Goal: Entertainment & Leisure: Browse casually

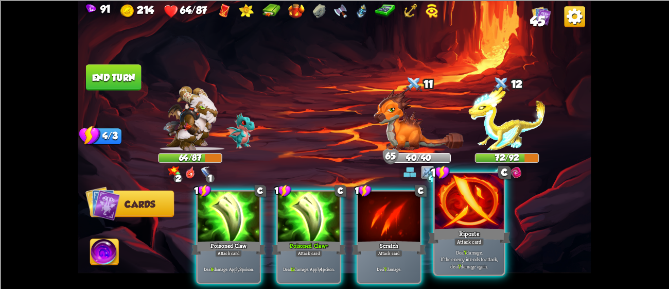
click at [444, 228] on div "Riposte" at bounding box center [469, 235] width 83 height 19
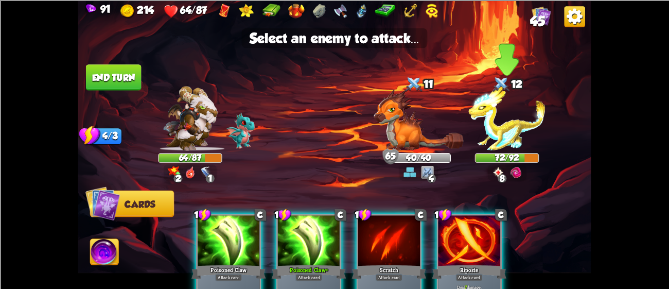
click at [500, 134] on img at bounding box center [506, 118] width 77 height 64
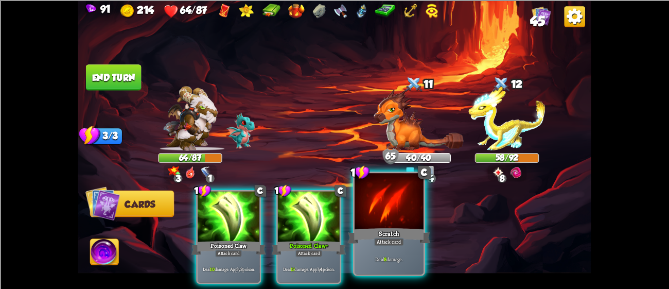
click at [386, 233] on div "Scratch" at bounding box center [389, 235] width 83 height 19
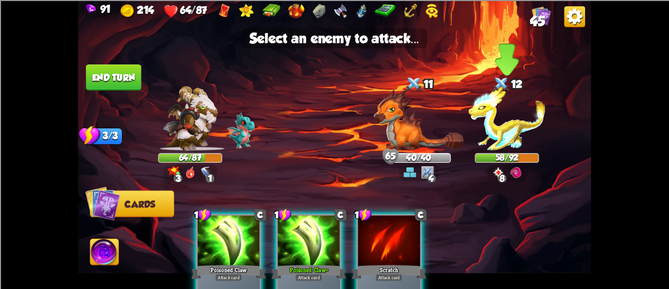
click at [517, 124] on img at bounding box center [506, 118] width 77 height 64
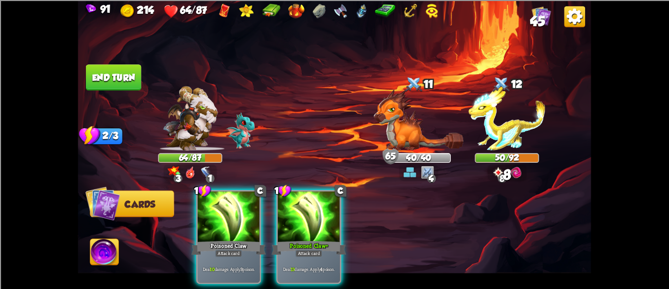
click at [317, 255] on div "Deal 13 damage. Apply 4 poison." at bounding box center [309, 268] width 62 height 27
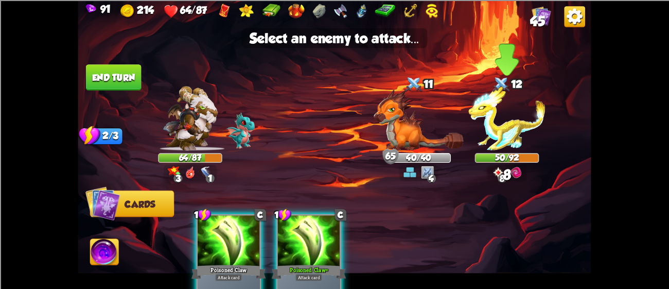
click at [497, 132] on img at bounding box center [506, 118] width 77 height 64
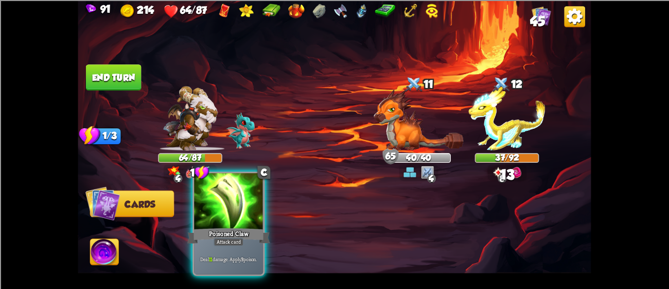
click at [236, 244] on div "Attack card" at bounding box center [229, 241] width 30 height 8
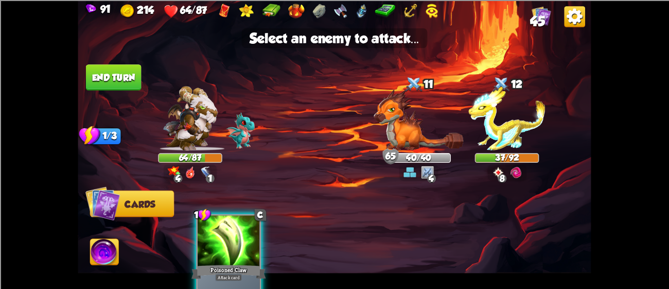
click at [493, 132] on img at bounding box center [506, 118] width 77 height 64
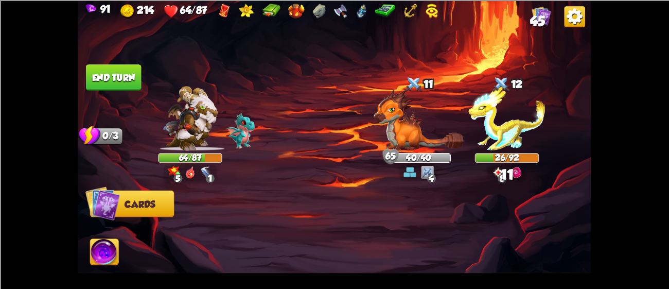
click at [196, 132] on img at bounding box center [190, 118] width 55 height 64
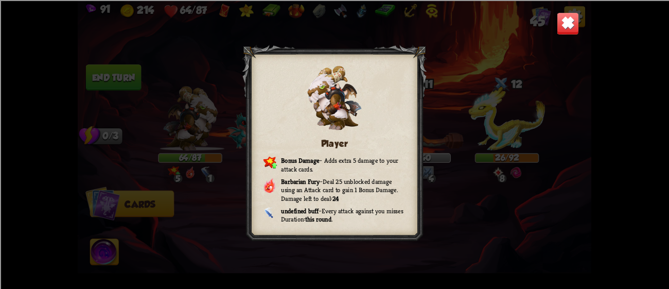
click at [576, 33] on img at bounding box center [568, 23] width 23 height 23
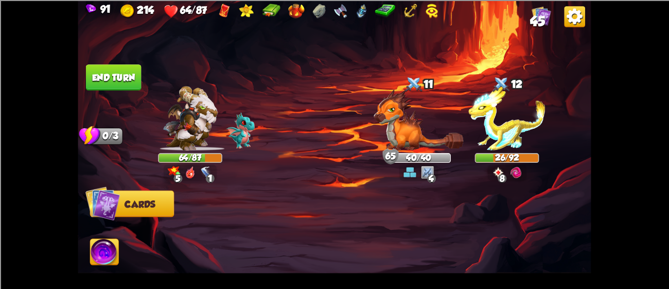
click at [122, 68] on button "End turn" at bounding box center [114, 77] width 56 height 26
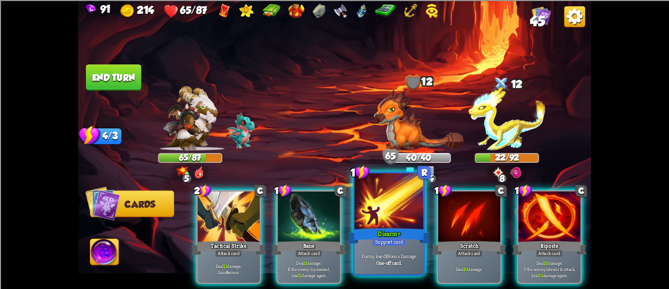
click at [401, 231] on div "Disarm+" at bounding box center [389, 235] width 83 height 19
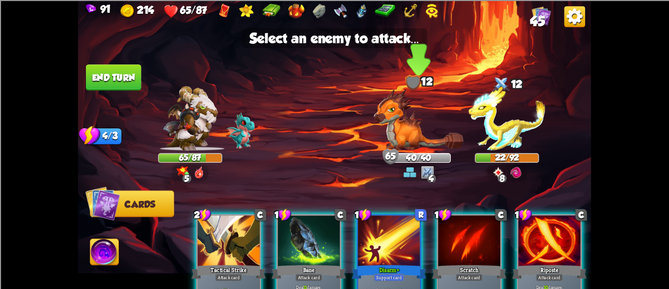
click at [445, 140] on img at bounding box center [419, 119] width 90 height 61
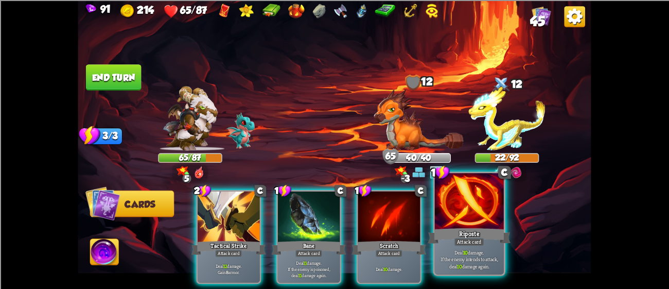
click at [475, 255] on p "Deal 10 damage. If the enemy intends to attack, deal 10 damage again." at bounding box center [468, 259] width 65 height 21
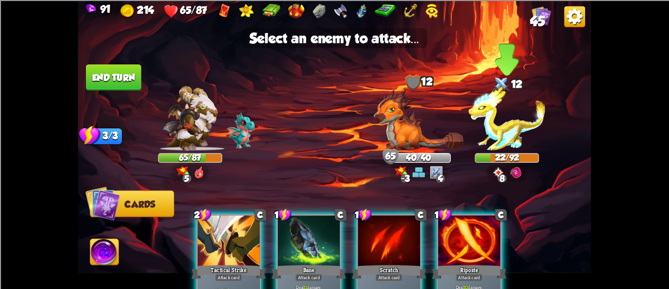
click at [512, 125] on img at bounding box center [506, 118] width 77 height 64
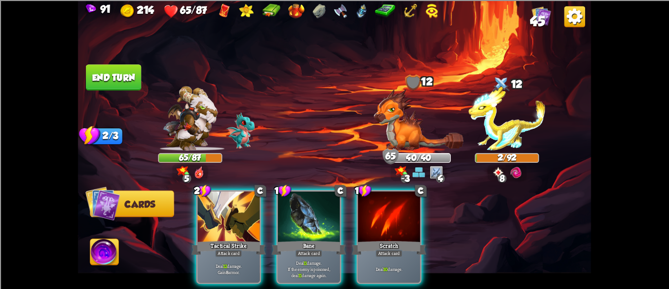
click at [236, 239] on div "Tactical Strike" at bounding box center [228, 247] width 75 height 16
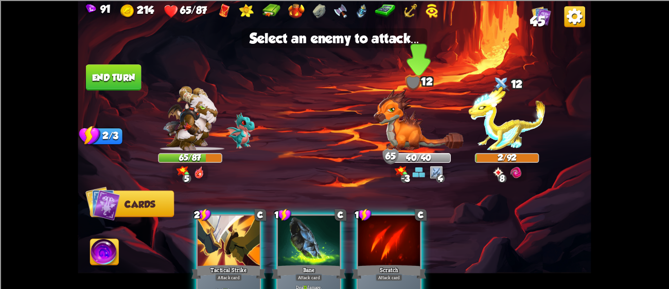
click at [414, 133] on img at bounding box center [419, 119] width 90 height 61
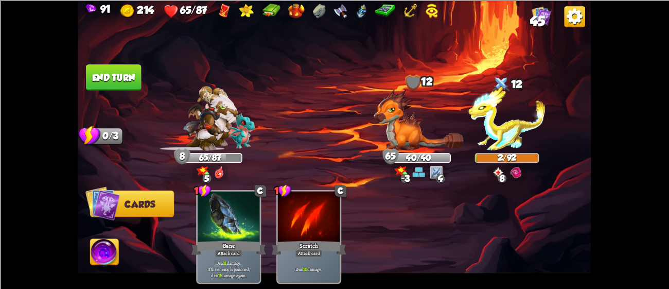
click at [303, 255] on div "Deal 10 damage." at bounding box center [309, 268] width 62 height 27
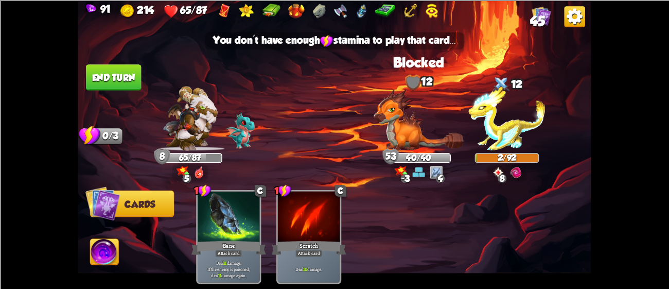
click at [497, 141] on img at bounding box center [506, 118] width 77 height 64
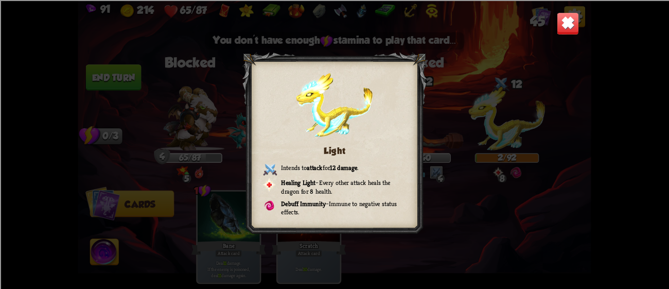
click at [564, 29] on img at bounding box center [568, 23] width 23 height 23
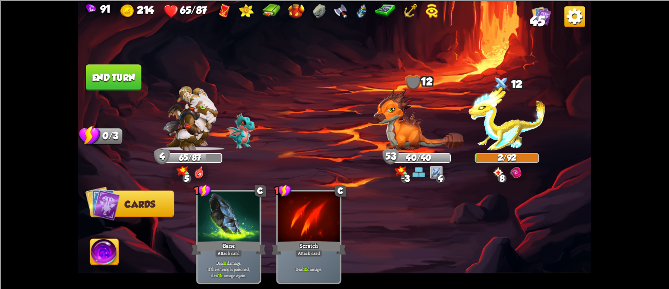
click at [142, 81] on img at bounding box center [334, 144] width 513 height 289
click at [126, 77] on button "End turn" at bounding box center [114, 77] width 56 height 26
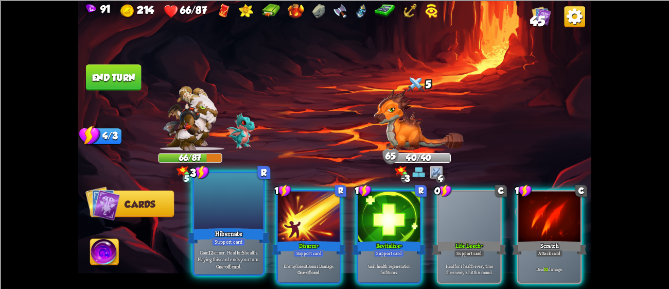
click at [226, 239] on div "Support card" at bounding box center [228, 241] width 33 height 8
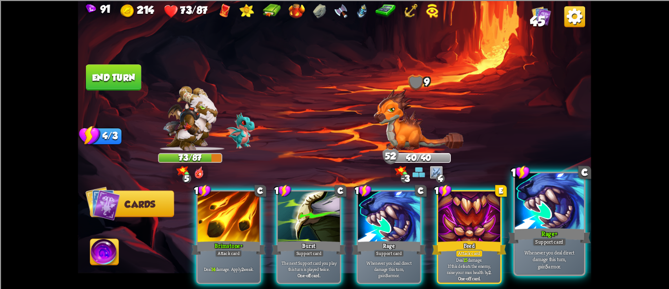
click at [543, 256] on p "Whenever you deal direct damage this turn, gain 5 armor." at bounding box center [549, 259] width 65 height 21
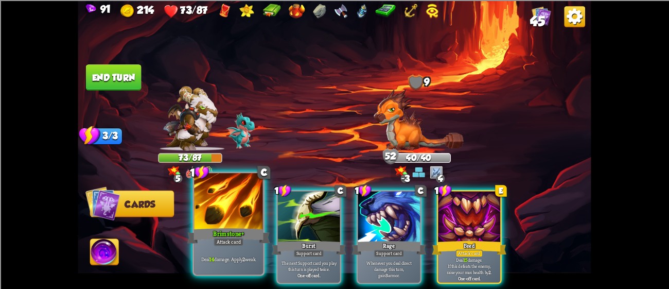
click at [231, 230] on div "Brimstone+" at bounding box center [228, 235] width 83 height 19
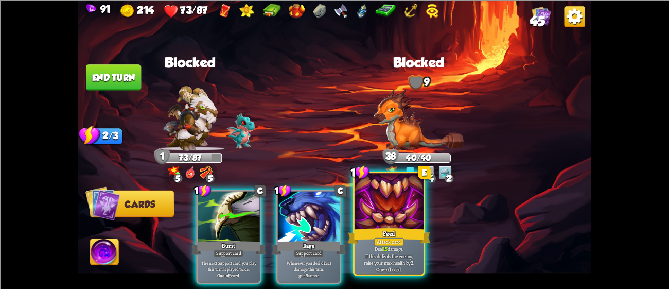
click at [396, 242] on div "Attack card" at bounding box center [389, 241] width 30 height 8
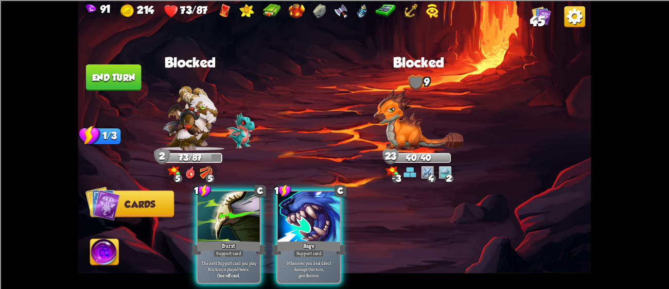
click at [102, 85] on button "End turn" at bounding box center [114, 77] width 56 height 26
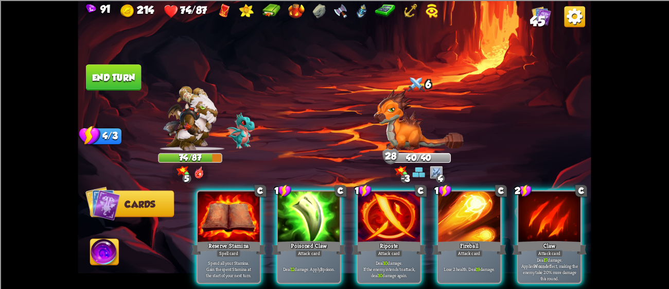
click at [112, 80] on button "End turn" at bounding box center [114, 77] width 56 height 26
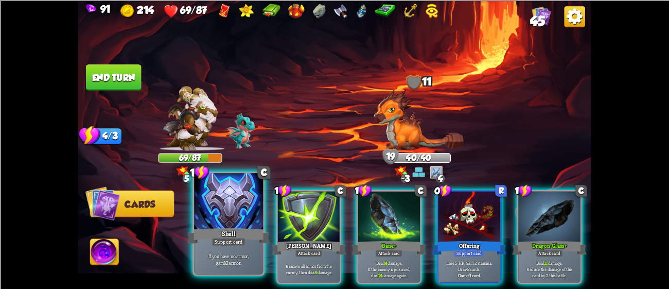
click at [224, 233] on div "Shell" at bounding box center [228, 235] width 83 height 19
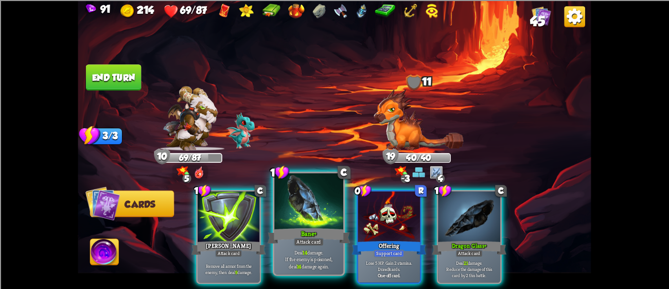
click at [281, 261] on p "Deal 14 damage. If the enemy is poisoned, deal 14 damage again." at bounding box center [308, 259] width 65 height 21
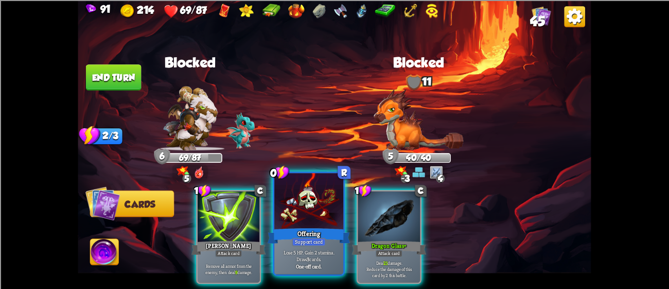
click at [323, 246] on div "Lose 5 HP. Gain 2 stamina. Draw 3 cards. One-off card." at bounding box center [308, 259] width 69 height 30
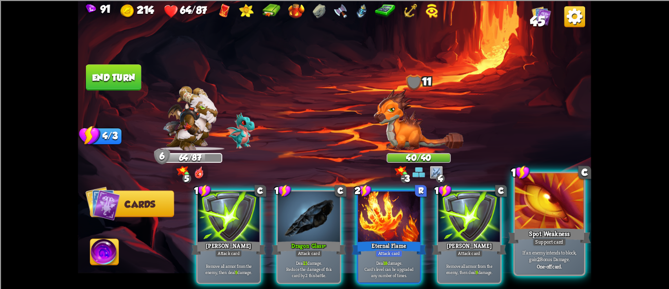
click at [538, 191] on div at bounding box center [549, 202] width 69 height 58
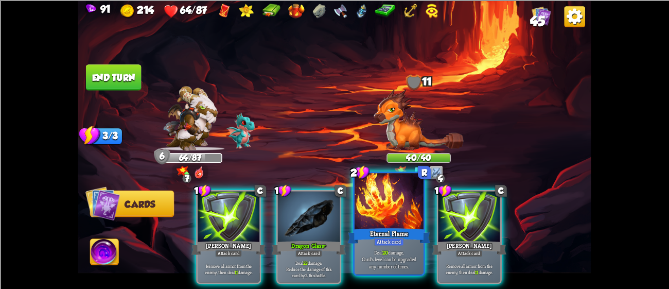
click at [403, 240] on div "Attack card" at bounding box center [389, 241] width 30 height 8
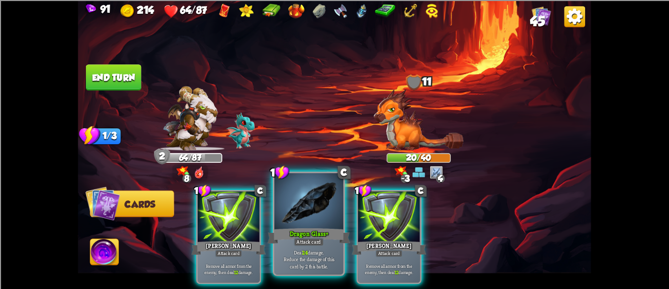
click at [314, 270] on div "Deal 24 damage. Reduce the damage of this card by 2 this battle." at bounding box center [308, 259] width 69 height 30
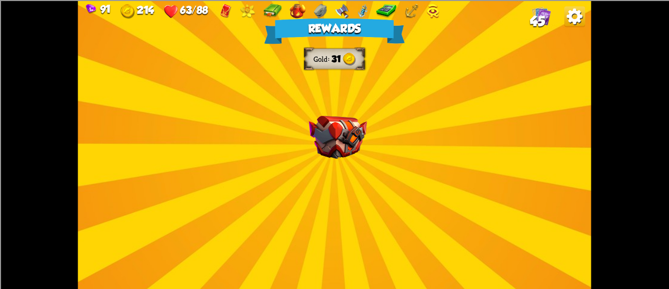
click at [334, 138] on img at bounding box center [338, 136] width 58 height 43
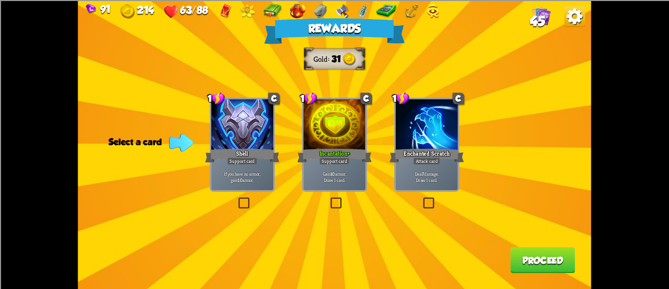
click at [263, 171] on p "If you have no armor, gain 10 armor." at bounding box center [242, 176] width 59 height 12
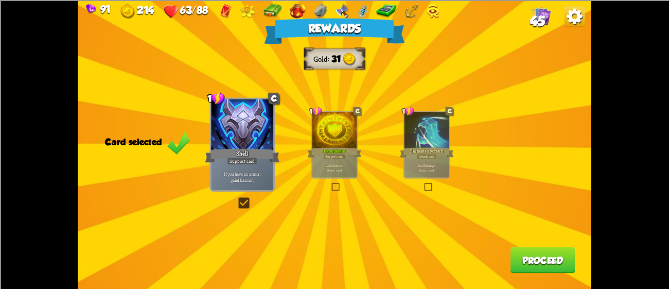
click at [263, 201] on div "Rewards Gold 31 Card selected 1 C Shell Support card If you have no armor, gain…" at bounding box center [334, 144] width 513 height 289
click at [258, 171] on p "If you have no armor, gain 10 armor." at bounding box center [242, 176] width 59 height 12
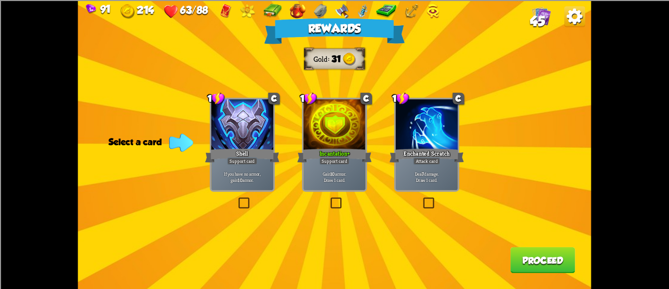
click at [341, 148] on div "Incantation+" at bounding box center [334, 155] width 75 height 16
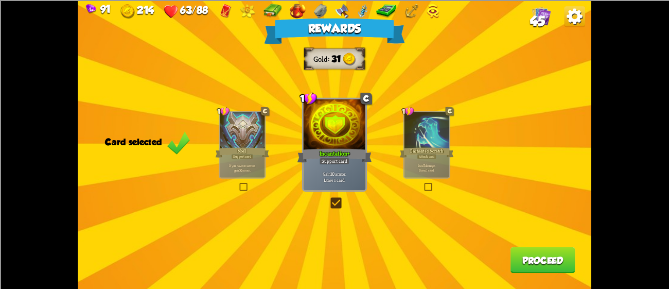
click at [567, 260] on button "Proceed" at bounding box center [542, 259] width 65 height 26
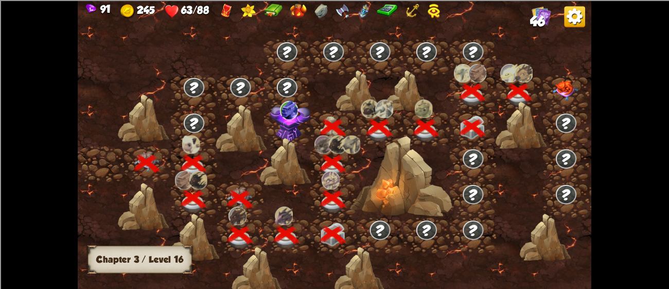
scroll to position [0, 156]
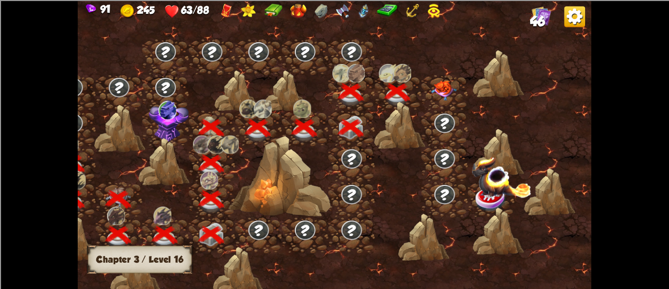
click at [440, 90] on img at bounding box center [444, 90] width 26 height 20
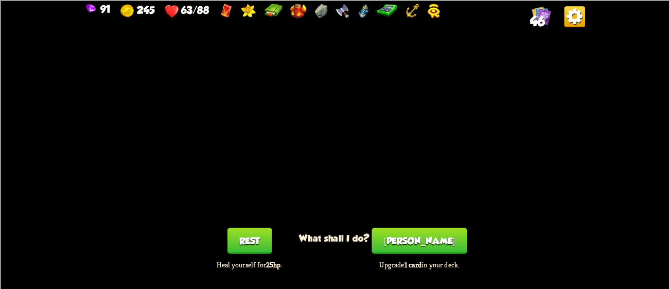
click at [407, 259] on b "1 card" at bounding box center [412, 263] width 17 height 9
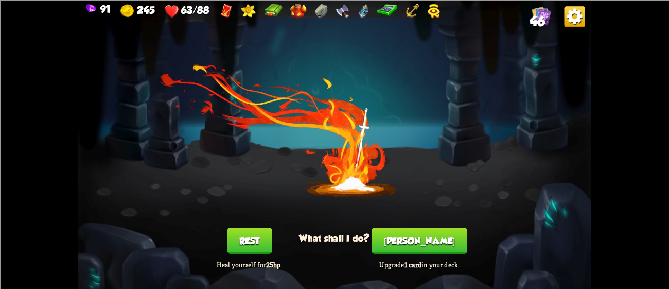
click at [436, 241] on button "[PERSON_NAME]" at bounding box center [419, 240] width 95 height 26
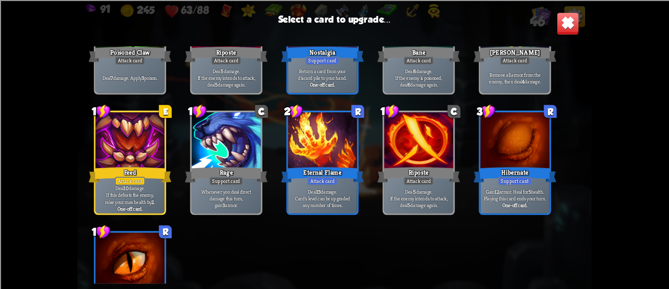
scroll to position [735, 0]
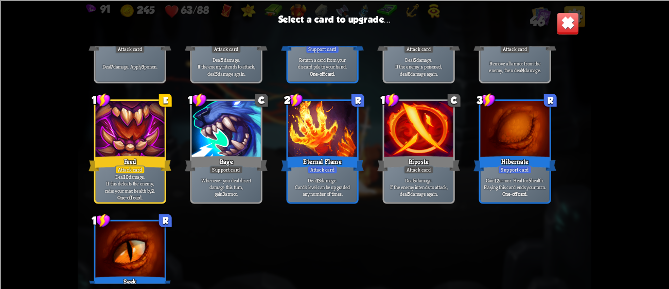
click at [527, 139] on div at bounding box center [515, 130] width 69 height 58
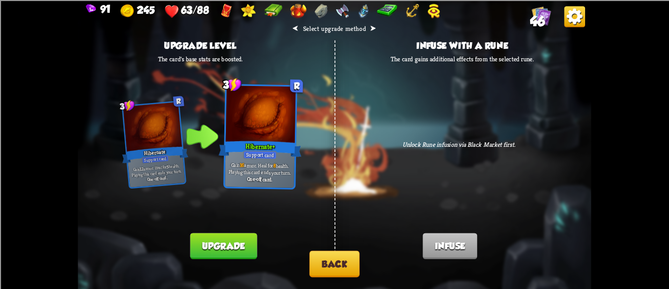
click at [231, 253] on button "Upgrade" at bounding box center [223, 246] width 67 height 26
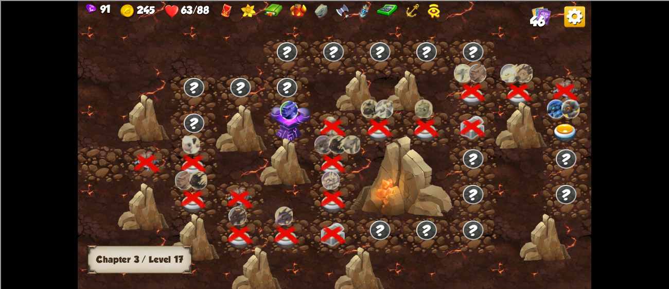
scroll to position [0, 156]
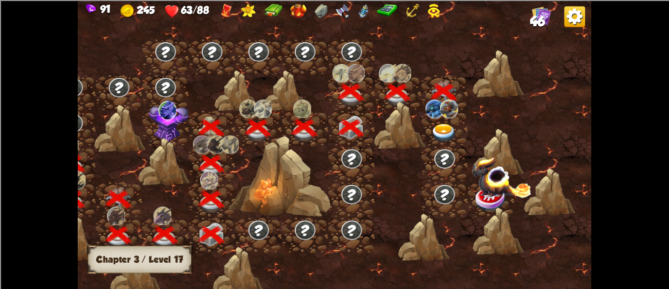
click at [446, 128] on img at bounding box center [444, 133] width 26 height 19
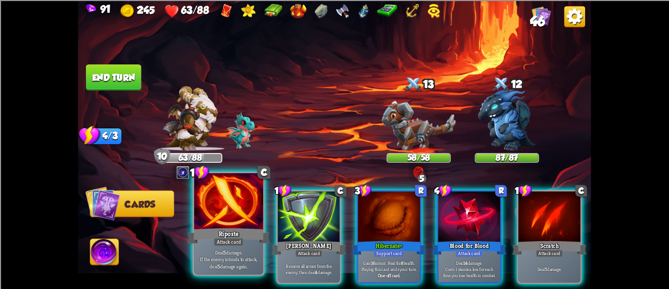
click at [241, 237] on div "Attack card" at bounding box center [229, 241] width 30 height 8
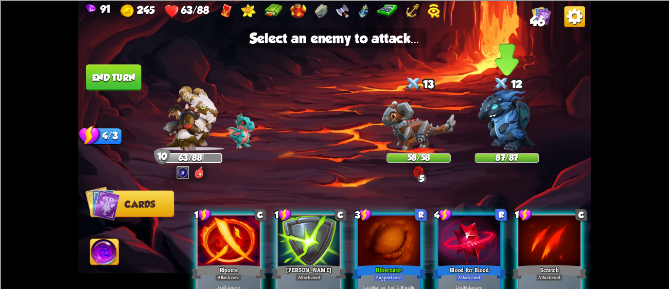
click at [510, 130] on img at bounding box center [507, 120] width 58 height 62
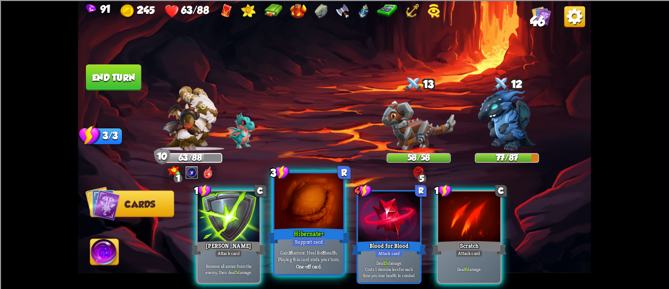
click at [322, 265] on div "One-off card." at bounding box center [308, 265] width 65 height 7
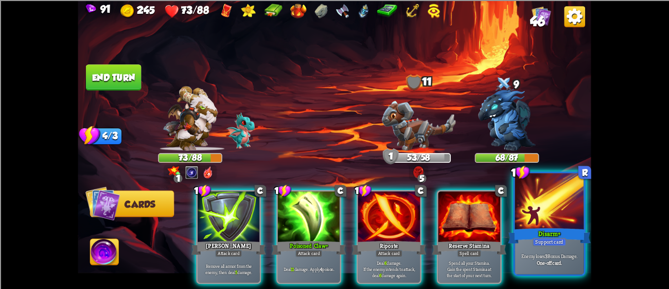
click at [543, 246] on div "Enemy loses 3 Bonus Damage. One-off card." at bounding box center [549, 259] width 69 height 30
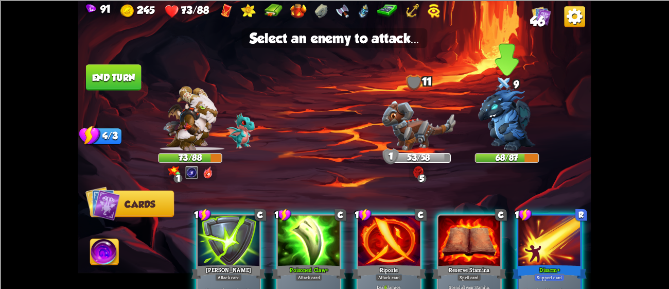
click at [528, 139] on img at bounding box center [507, 120] width 58 height 62
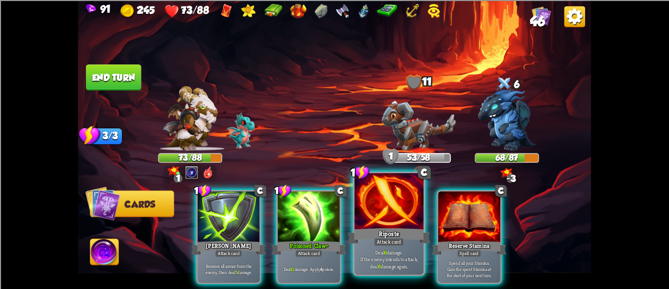
click at [393, 232] on div "Riposte" at bounding box center [389, 235] width 83 height 19
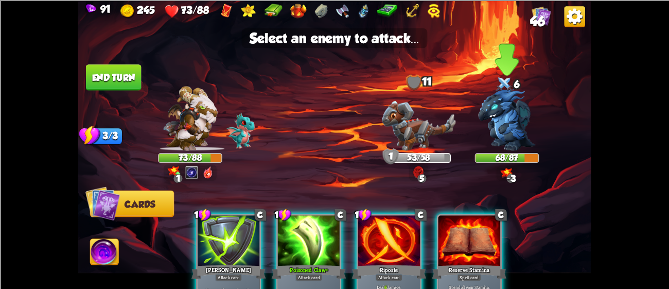
click at [522, 116] on img at bounding box center [507, 120] width 58 height 62
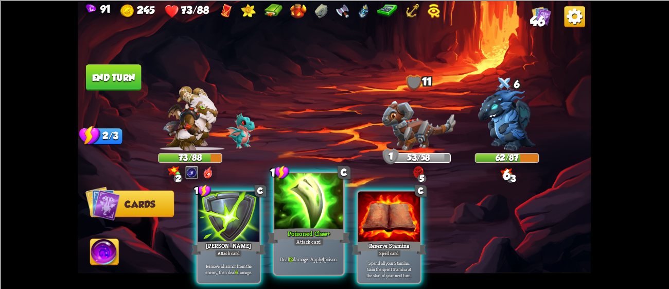
click at [321, 258] on p "Deal 12 damage. Apply 4 poison." at bounding box center [308, 258] width 65 height 7
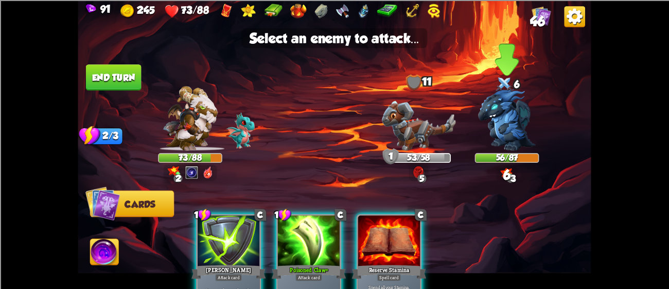
click at [506, 103] on img at bounding box center [507, 120] width 58 height 62
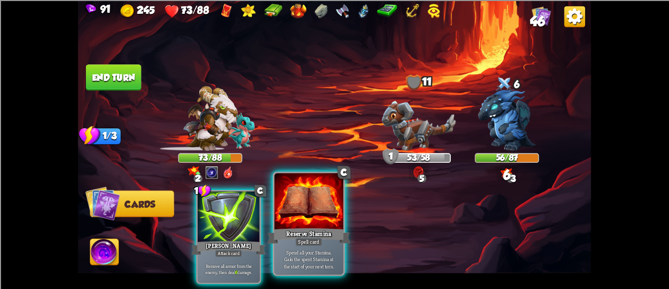
click at [327, 245] on div "Spend all your Stamina. [PERSON_NAME] the spent Stamina at the start of your ne…" at bounding box center [308, 259] width 69 height 30
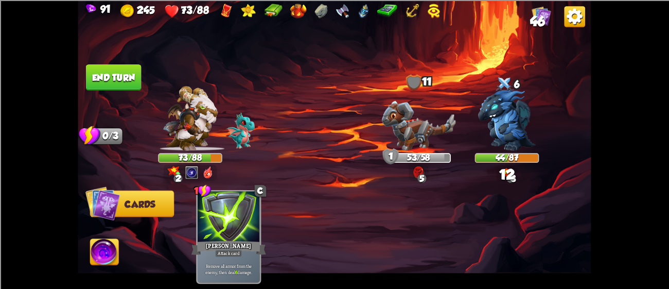
click at [127, 86] on button "End turn" at bounding box center [114, 77] width 56 height 26
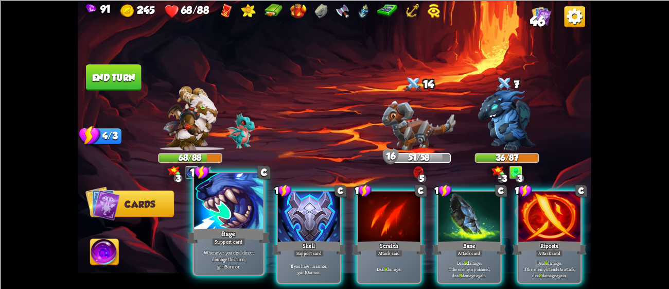
click at [241, 245] on div "Support card" at bounding box center [228, 241] width 33 height 8
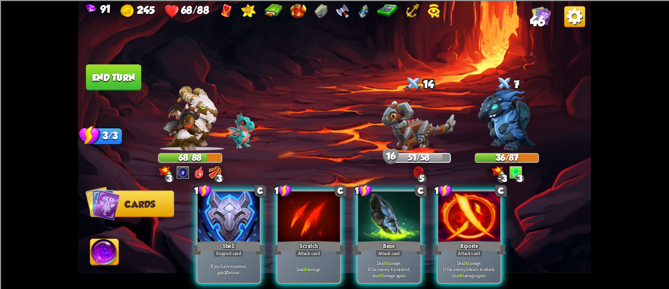
click at [464, 249] on div "Attack card" at bounding box center [469, 253] width 27 height 8
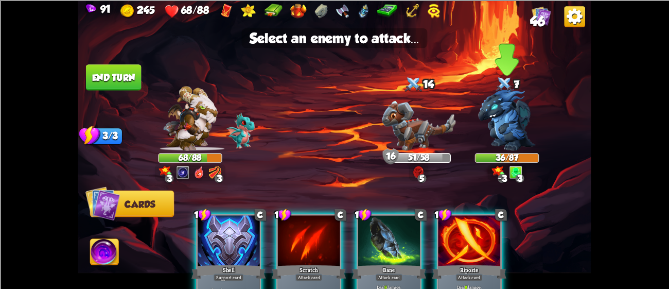
click at [520, 113] on img at bounding box center [507, 120] width 58 height 62
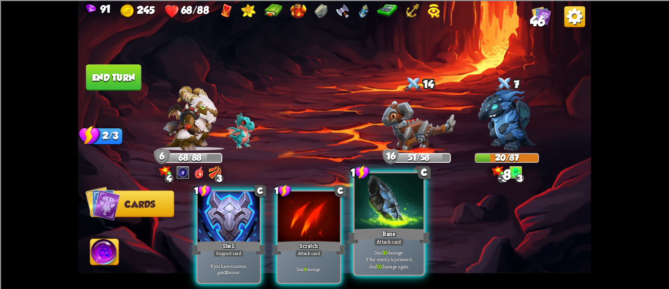
click at [407, 221] on div at bounding box center [389, 202] width 69 height 58
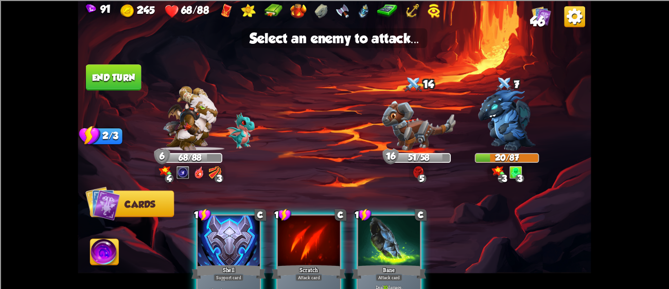
click at [502, 131] on img at bounding box center [507, 120] width 58 height 62
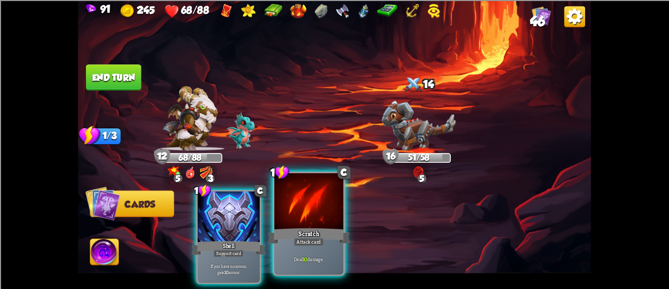
click at [299, 236] on div "Scratch" at bounding box center [309, 235] width 83 height 19
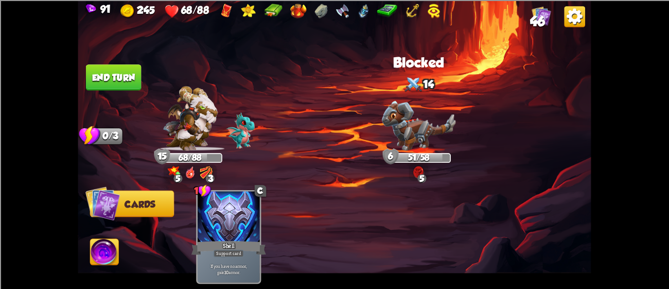
click at [114, 84] on button "End turn" at bounding box center [114, 77] width 56 height 26
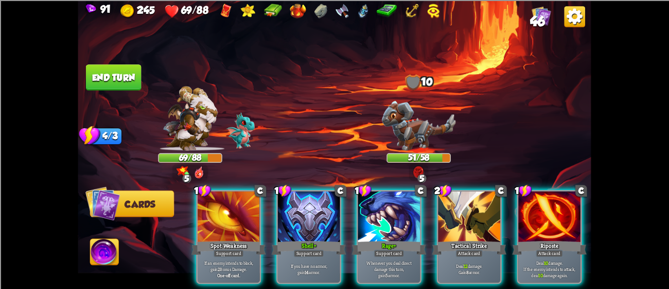
click at [240, 249] on div "Support card" at bounding box center [229, 253] width 30 height 8
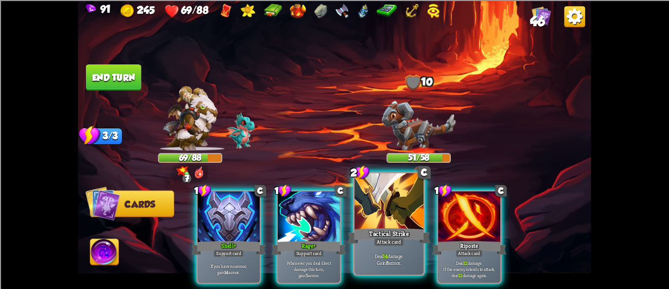
click at [406, 256] on p "Deal 14 damage. Gain 8 armor." at bounding box center [388, 258] width 65 height 13
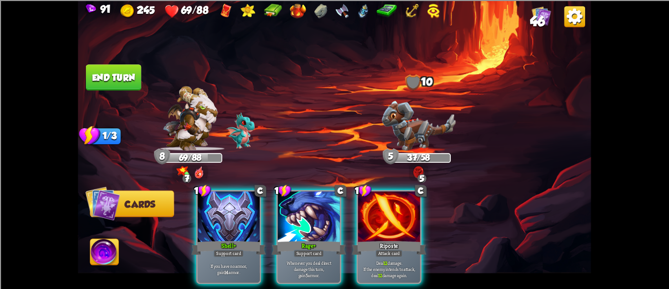
click at [391, 267] on p "Deal 12 damage. If the enemy intends to attack, deal 12 damage again." at bounding box center [389, 268] width 59 height 19
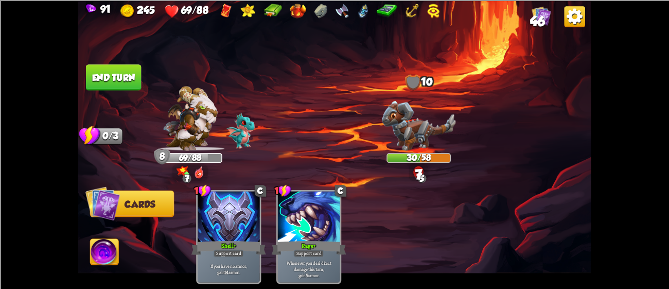
click at [116, 87] on button "End turn" at bounding box center [114, 77] width 56 height 26
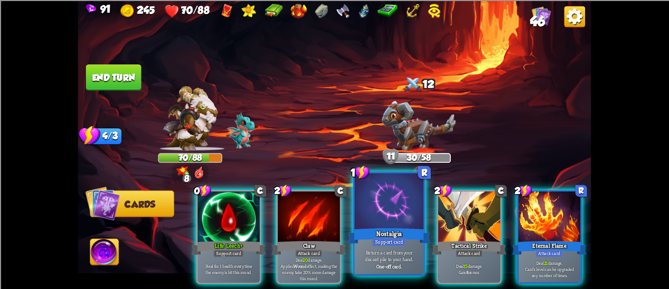
click at [397, 252] on p "Return a card from your discard pile to your hand." at bounding box center [388, 255] width 65 height 13
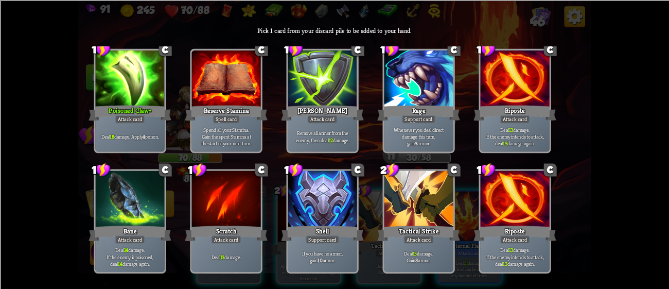
scroll to position [183, 0]
click at [130, 121] on div "Attack card" at bounding box center [130, 118] width 30 height 8
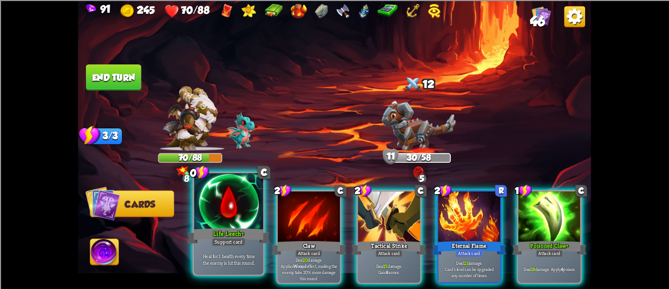
click at [219, 238] on div "Support card" at bounding box center [228, 241] width 33 height 8
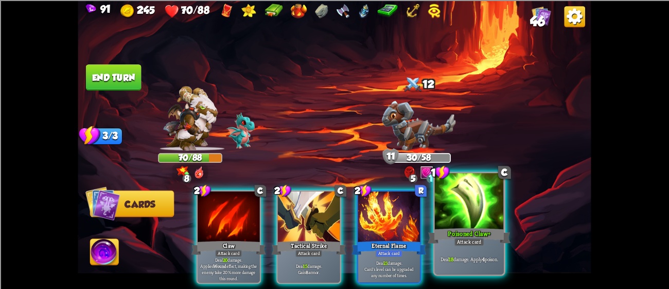
click at [474, 230] on div "Poisoned Claw+" at bounding box center [469, 235] width 83 height 19
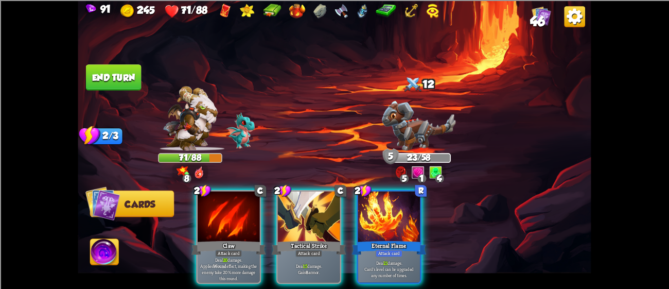
click at [314, 249] on div "Attack card" at bounding box center [308, 253] width 27 height 8
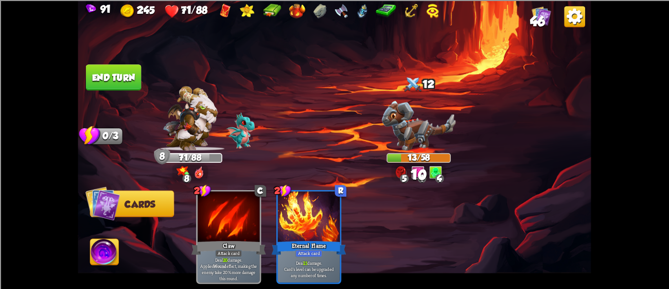
click at [134, 67] on button "End turn" at bounding box center [114, 77] width 56 height 26
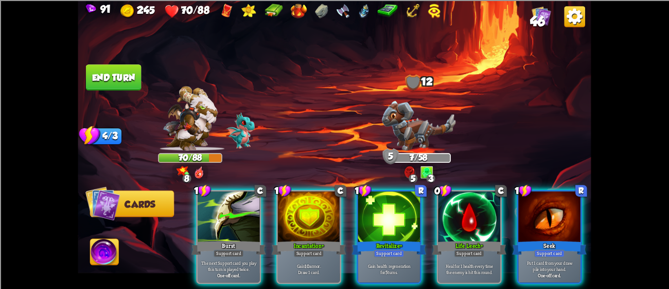
click at [213, 239] on div "Burst" at bounding box center [228, 247] width 75 height 16
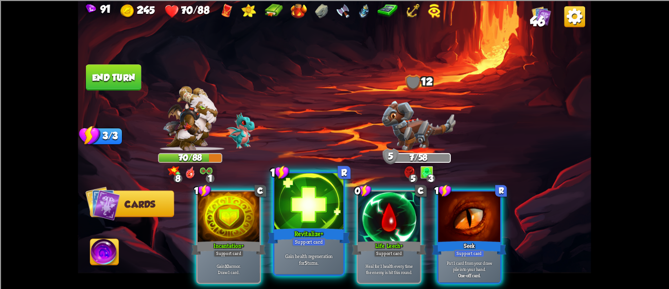
click at [286, 234] on div "Revitalize+" at bounding box center [309, 235] width 83 height 19
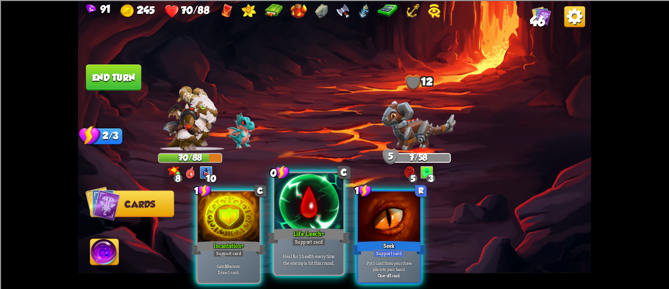
click at [293, 241] on div "Support card" at bounding box center [308, 241] width 33 height 8
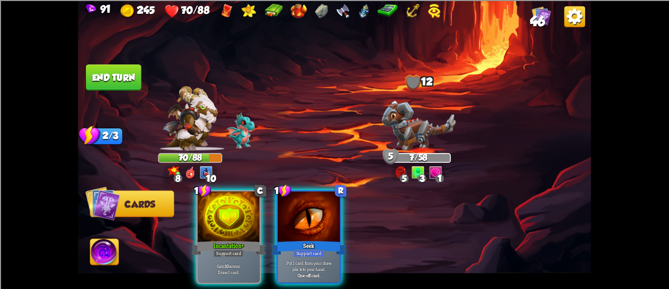
click at [114, 83] on button "End turn" at bounding box center [114, 77] width 56 height 26
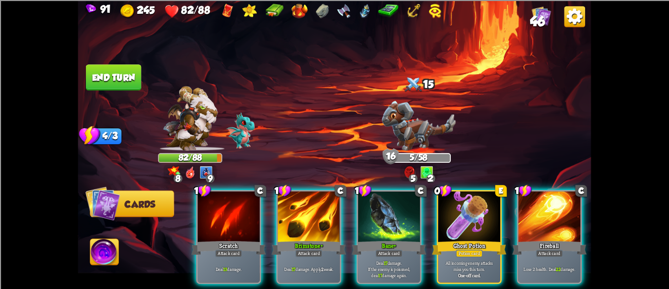
click at [469, 239] on div "Ghost Potion" at bounding box center [469, 247] width 75 height 16
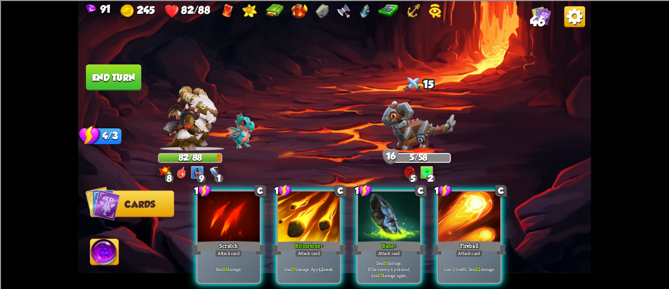
click at [103, 64] on button "End turn" at bounding box center [114, 77] width 56 height 26
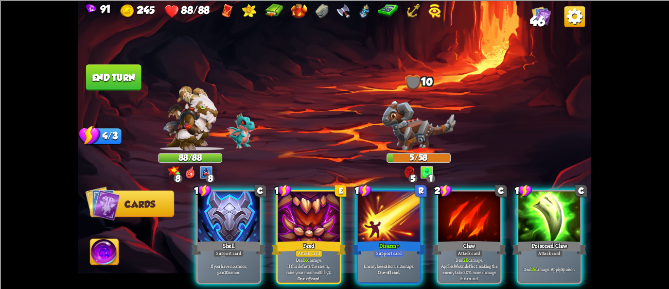
click at [316, 217] on div at bounding box center [309, 217] width 62 height 52
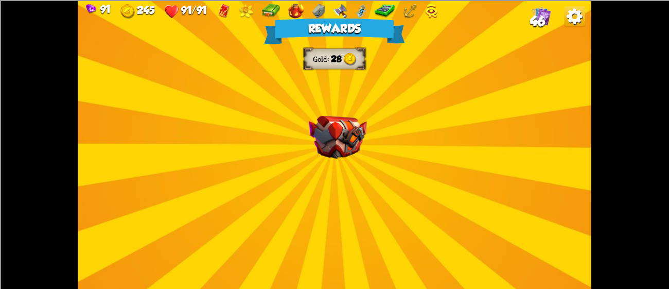
click at [332, 132] on img at bounding box center [338, 136] width 58 height 43
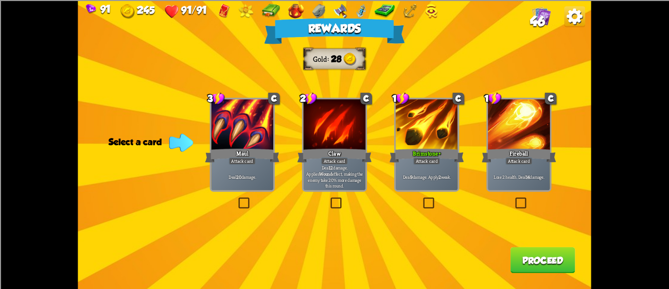
click at [421, 143] on div at bounding box center [427, 125] width 62 height 52
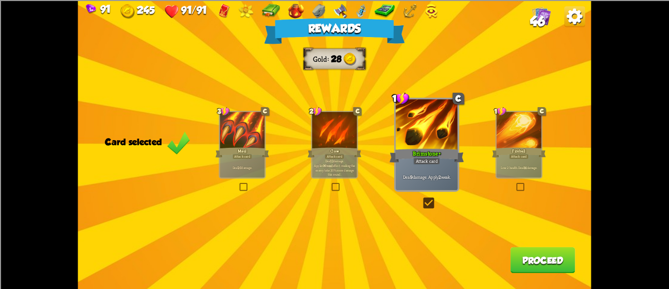
click at [570, 265] on button "Proceed" at bounding box center [542, 259] width 65 height 26
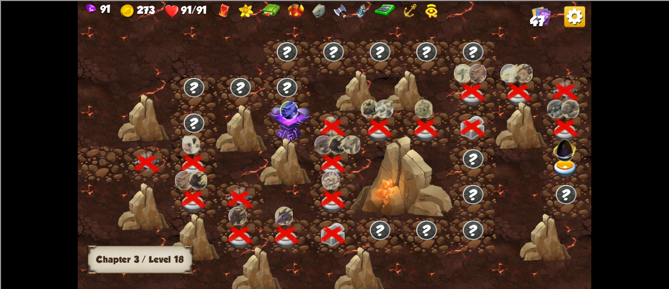
scroll to position [0, 156]
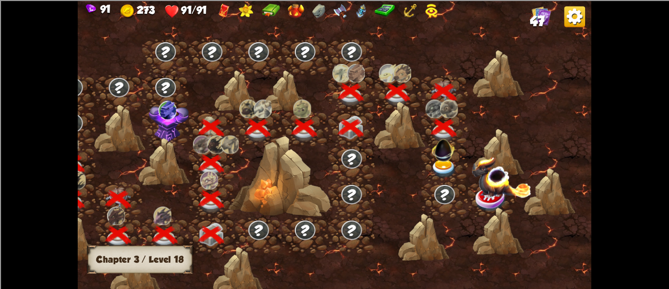
click at [448, 162] on img at bounding box center [444, 169] width 26 height 19
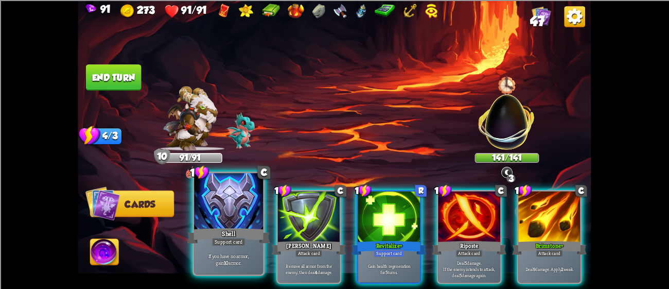
click at [207, 222] on div at bounding box center [228, 202] width 69 height 58
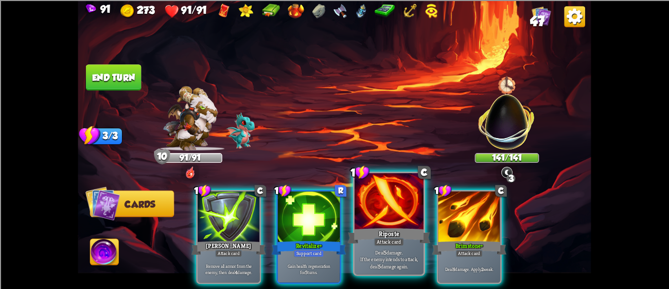
click at [400, 220] on div at bounding box center [389, 202] width 69 height 58
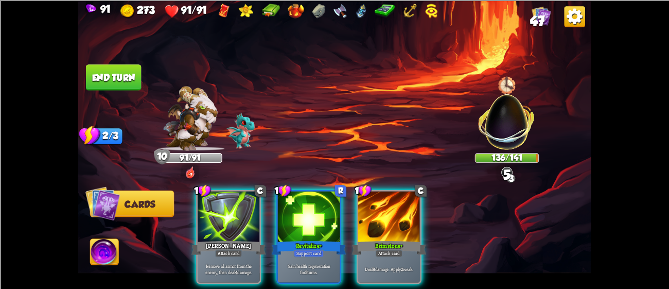
click at [400, 220] on div at bounding box center [389, 217] width 62 height 52
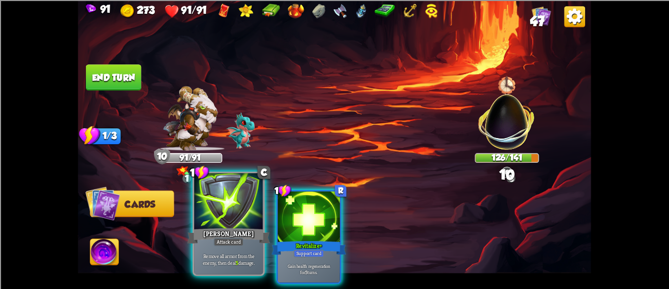
click at [203, 214] on div at bounding box center [228, 202] width 69 height 58
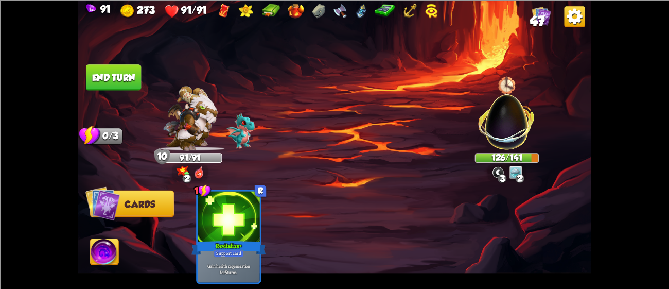
click at [109, 71] on button "End turn" at bounding box center [114, 77] width 56 height 26
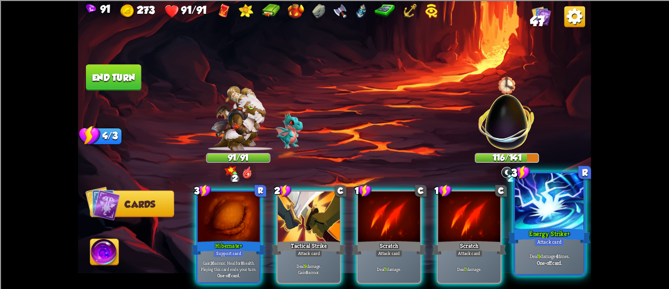
click at [533, 253] on p "Deal 9 damage 4 times." at bounding box center [549, 255] width 65 height 7
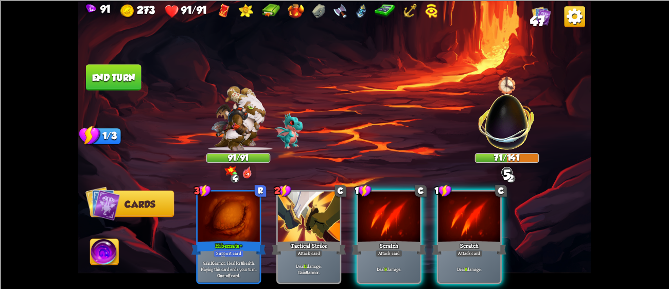
click at [490, 255] on div "Deal 9 damage." at bounding box center [469, 268] width 62 height 27
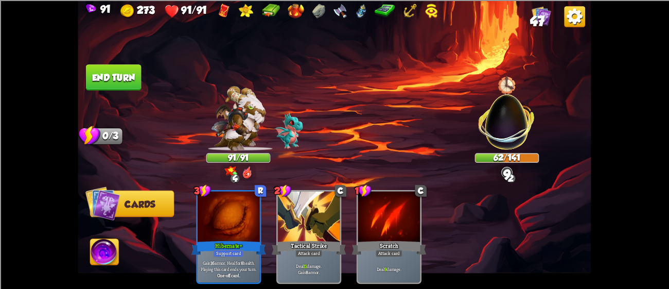
click at [120, 76] on button "End turn" at bounding box center [114, 77] width 56 height 26
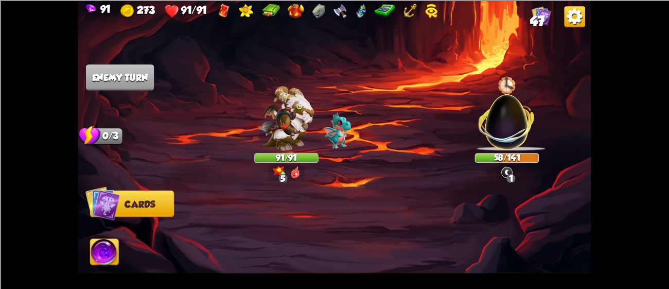
click at [525, 121] on img at bounding box center [506, 116] width 67 height 67
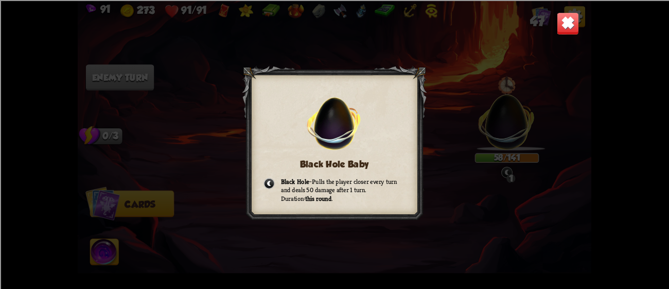
click at [558, 30] on img at bounding box center [568, 23] width 23 height 23
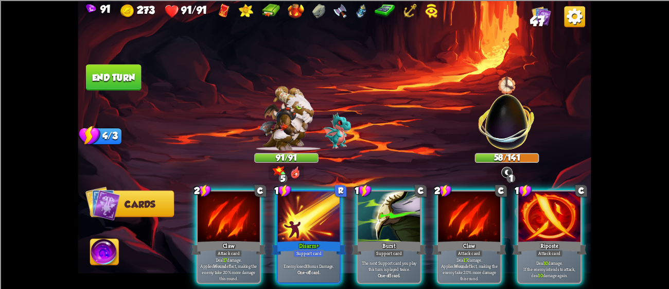
click at [104, 257] on img at bounding box center [104, 253] width 28 height 29
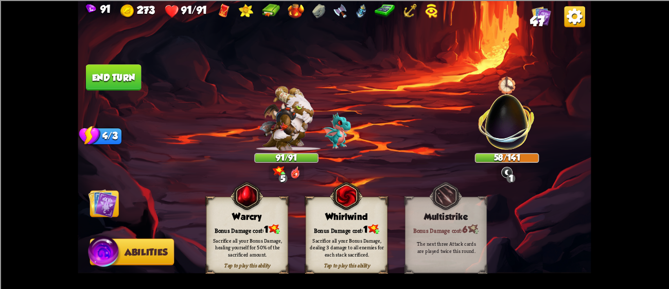
click at [426, 223] on div "Bonus Damage cost: 6" at bounding box center [445, 229] width 81 height 12
click at [97, 208] on img at bounding box center [103, 202] width 29 height 29
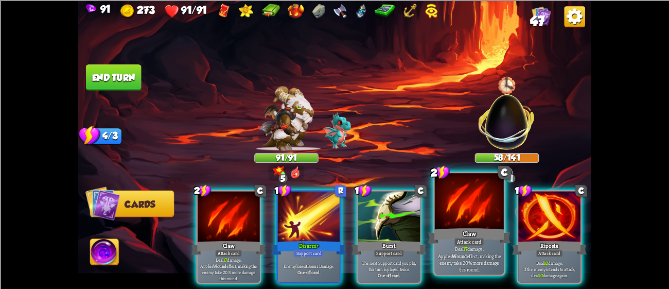
click at [487, 214] on div at bounding box center [469, 202] width 69 height 58
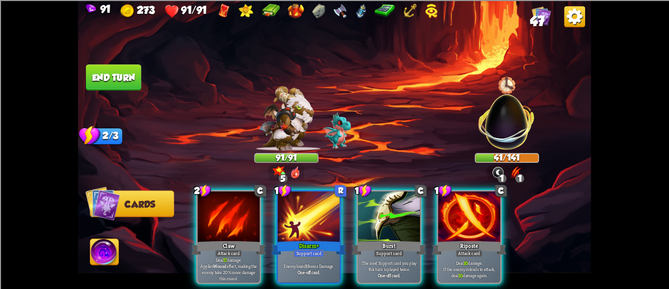
click at [276, 114] on img at bounding box center [286, 118] width 55 height 64
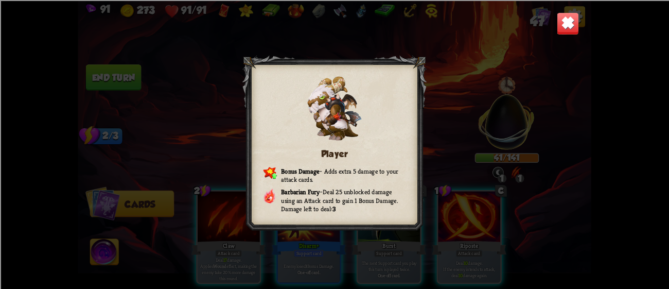
click at [555, 38] on div "Player Bonus Damage – Adds extra 5 damage to your attack cards. Barbarian Fury …" at bounding box center [334, 144] width 513 height 289
click at [559, 23] on img at bounding box center [568, 23] width 23 height 23
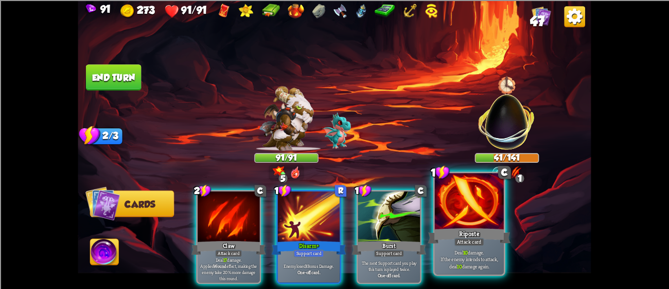
click at [492, 227] on div "Riposte" at bounding box center [469, 235] width 83 height 19
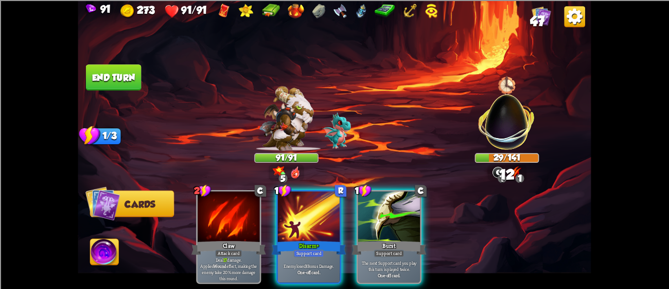
click at [93, 242] on img at bounding box center [104, 253] width 28 height 29
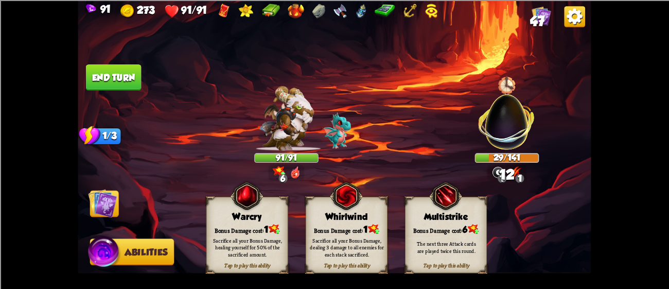
click at [470, 253] on div "The next three Attack cards are played twice this round." at bounding box center [446, 246] width 66 height 13
click at [465, 246] on div "The next three Attack cards are played twice this round." at bounding box center [446, 246] width 66 height 13
click at [466, 246] on div "The next three Attack cards are played twice this round." at bounding box center [446, 246] width 66 height 13
click at [464, 245] on div "The next three Attack cards are played twice this round." at bounding box center [446, 246] width 66 height 13
click at [460, 245] on div "The next three Attack cards are played twice this round." at bounding box center [446, 246] width 66 height 13
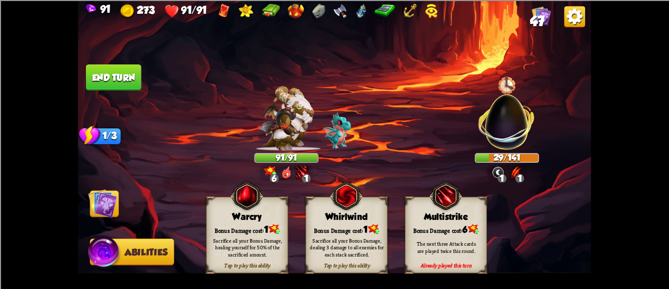
click at [461, 249] on div "The next three Attack cards are played twice this round." at bounding box center [446, 246] width 66 height 13
click at [465, 256] on div "The next three Attack cards are played twice this round." at bounding box center [446, 247] width 82 height 32
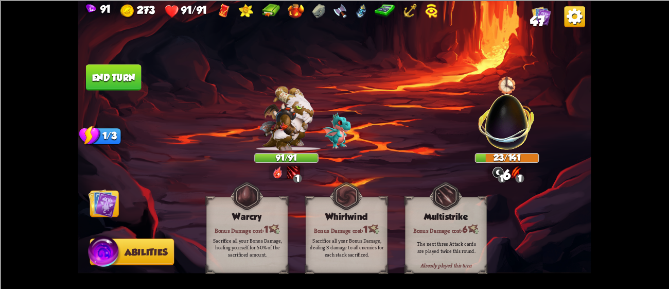
click at [467, 226] on span "6" at bounding box center [465, 229] width 5 height 10
click at [108, 192] on img at bounding box center [103, 202] width 29 height 29
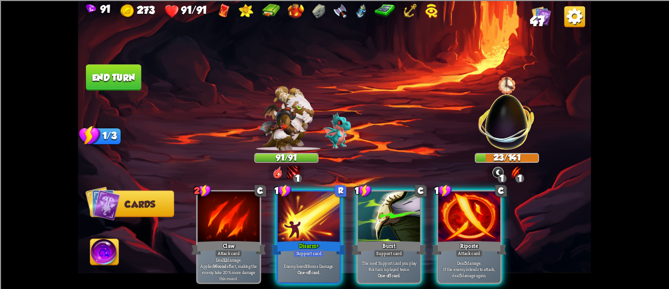
click at [104, 213] on img at bounding box center [102, 203] width 34 height 34
click at [565, 13] on img at bounding box center [574, 16] width 21 height 21
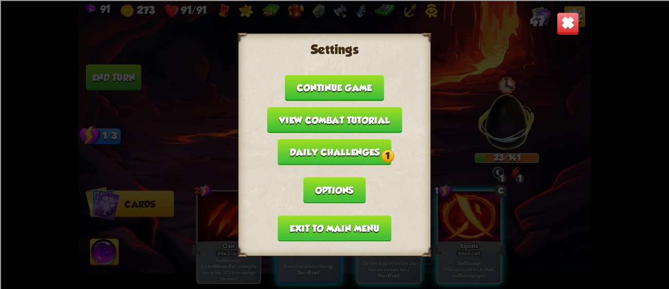
click at [374, 217] on button "Exit to main menu" at bounding box center [335, 228] width 114 height 26
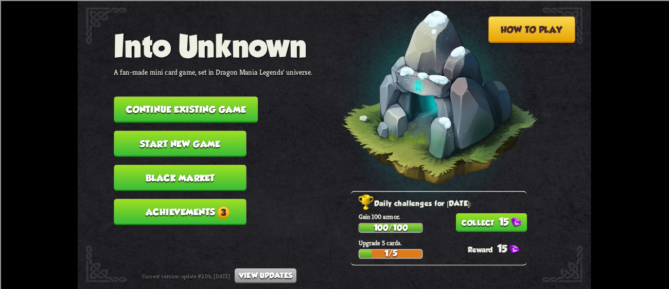
click at [234, 96] on button "Continue existing game" at bounding box center [186, 109] width 144 height 26
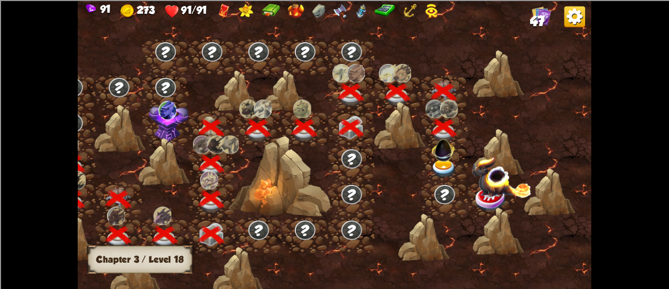
click at [441, 160] on img at bounding box center [443, 148] width 27 height 27
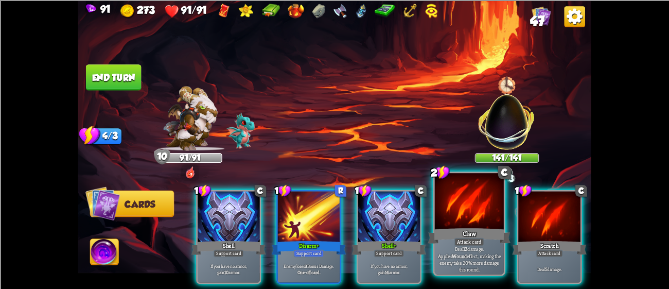
click at [469, 231] on div "Claw" at bounding box center [469, 235] width 83 height 19
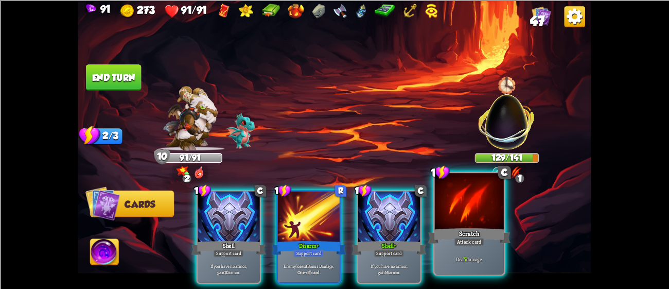
click at [487, 252] on div "Deal 7 damage." at bounding box center [469, 259] width 69 height 30
